Goal: Task Accomplishment & Management: Use online tool/utility

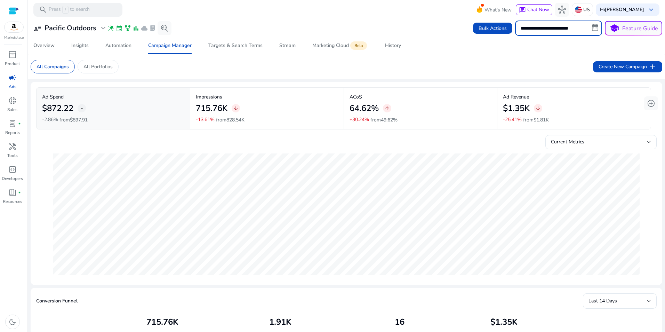
click at [587, 31] on input "**********" at bounding box center [558, 28] width 87 height 15
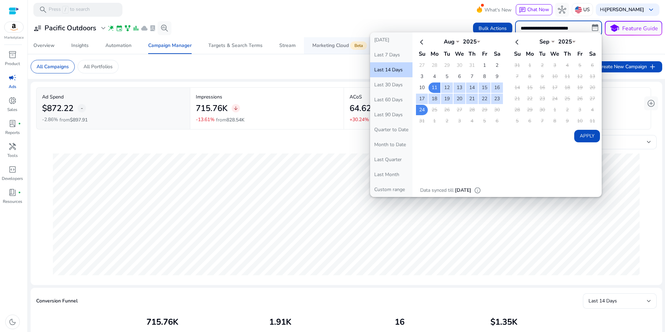
click at [366, 44] on app-sa-label "Beta" at bounding box center [358, 46] width 18 height 6
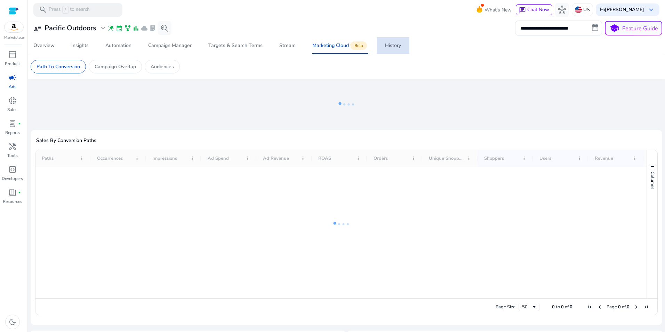
click at [380, 41] on link "History" at bounding box center [393, 45] width 33 height 17
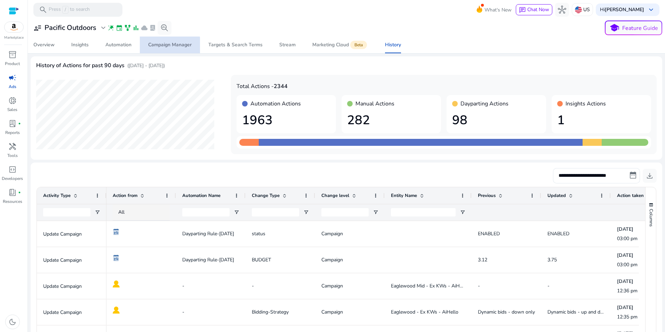
click at [167, 47] on div "Campaign Manager" at bounding box center [170, 44] width 44 height 5
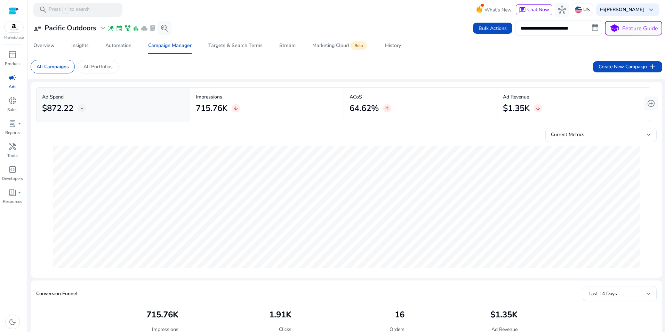
click at [555, 27] on input "**********" at bounding box center [558, 28] width 87 height 15
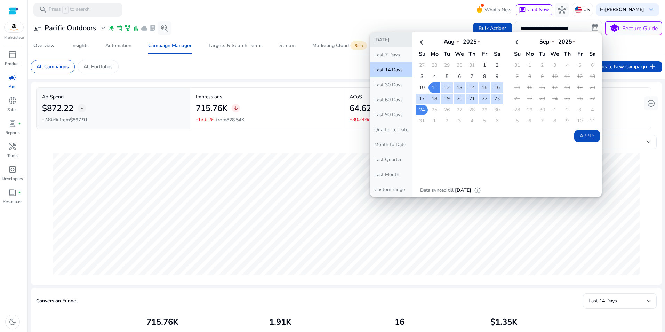
click at [381, 43] on button "[DATE]" at bounding box center [391, 39] width 42 height 15
type input "**********"
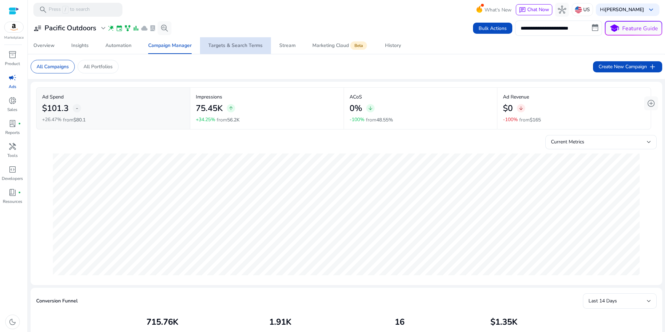
click at [238, 38] on span "Targets & Search Terms" at bounding box center [235, 45] width 54 height 17
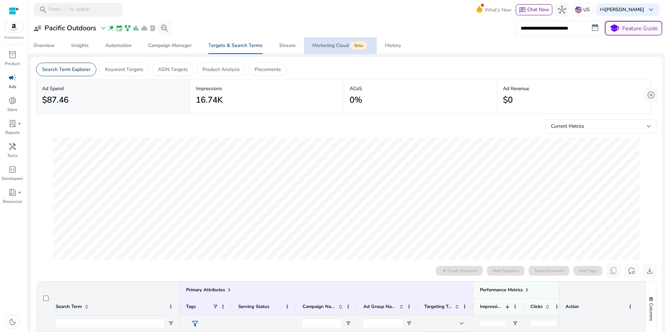
click at [332, 46] on div "Marketing Cloud Beta" at bounding box center [341, 46] width 56 height 6
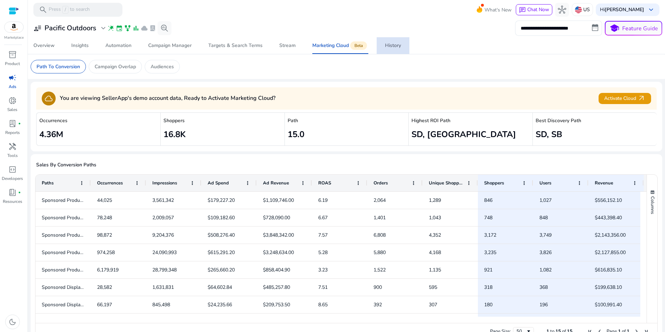
click at [391, 47] on div "History" at bounding box center [393, 45] width 16 height 5
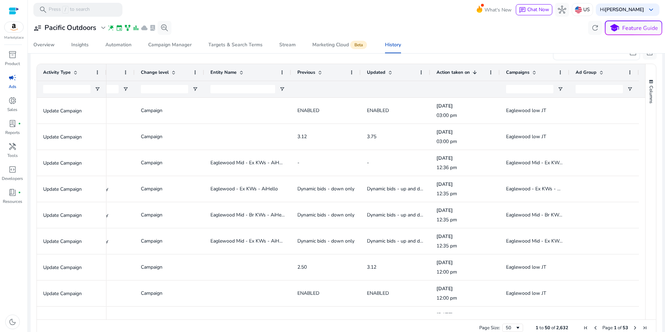
drag, startPoint x: 412, startPoint y: 319, endPoint x: 435, endPoint y: 309, distance: 25.4
click at [412, 318] on div "Drag here to set row groups Drag here to set column labels Activity Type Automa…" at bounding box center [347, 200] width 620 height 273
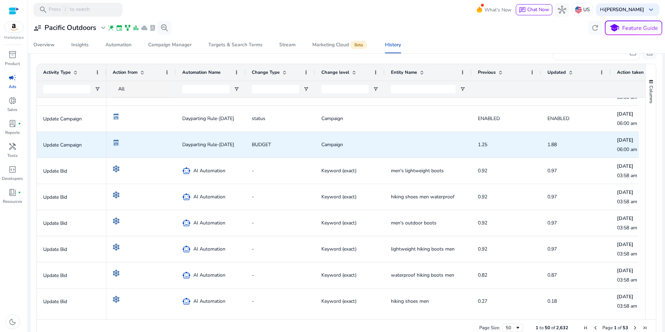
click at [61, 148] on p "Update Campaign" at bounding box center [71, 145] width 57 height 14
click at [212, 148] on span "Dayparting Rule-Aug 19" at bounding box center [208, 144] width 52 height 14
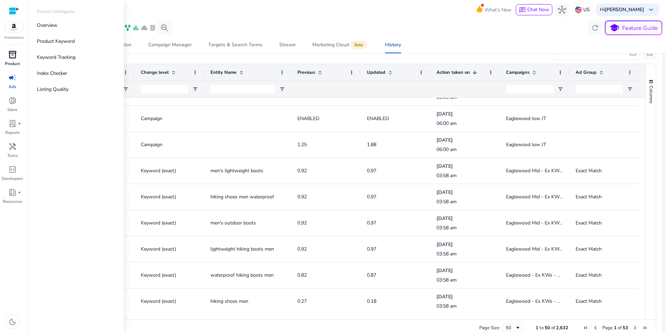
click at [11, 61] on p "Product" at bounding box center [12, 64] width 15 height 6
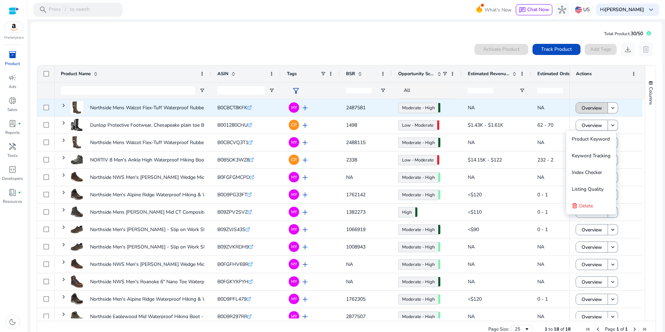
click at [598, 107] on span "Overview" at bounding box center [592, 108] width 21 height 14
